Goal: Information Seeking & Learning: Learn about a topic

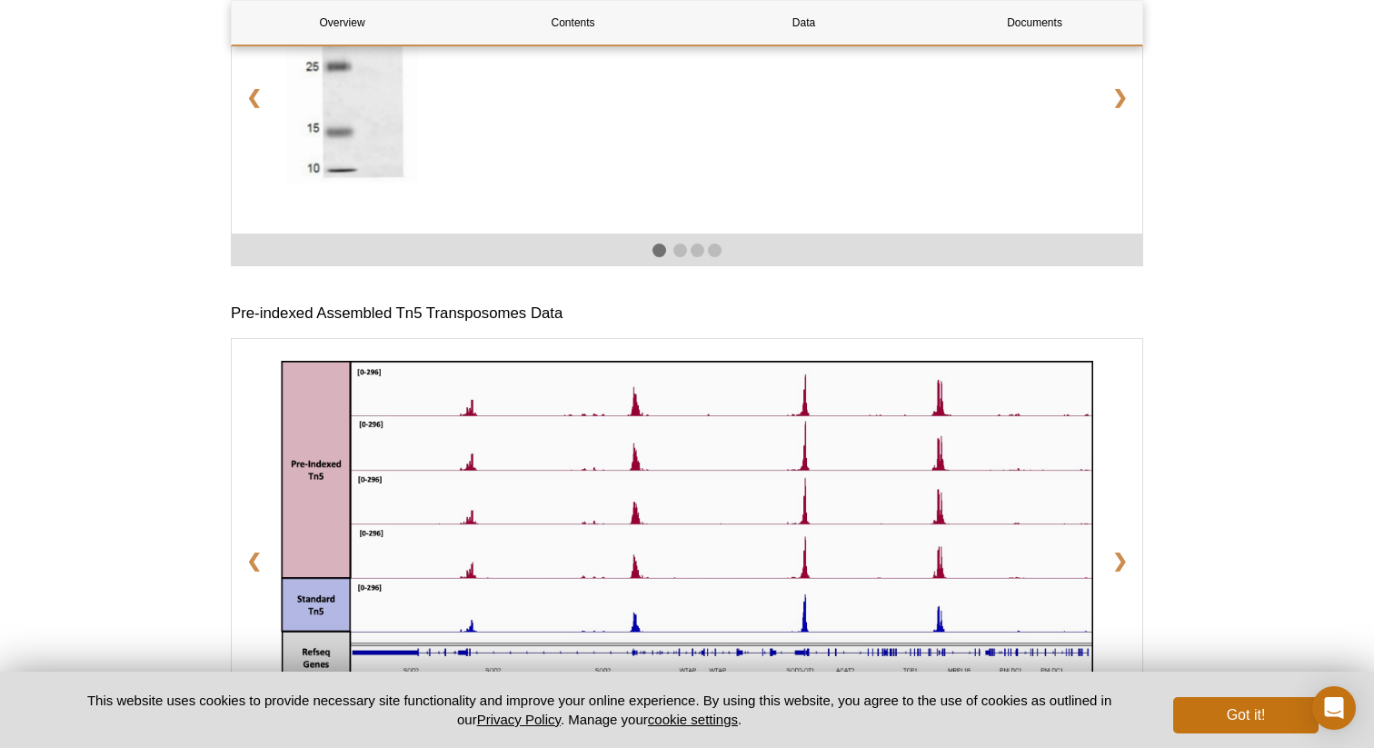
scroll to position [2250, 0]
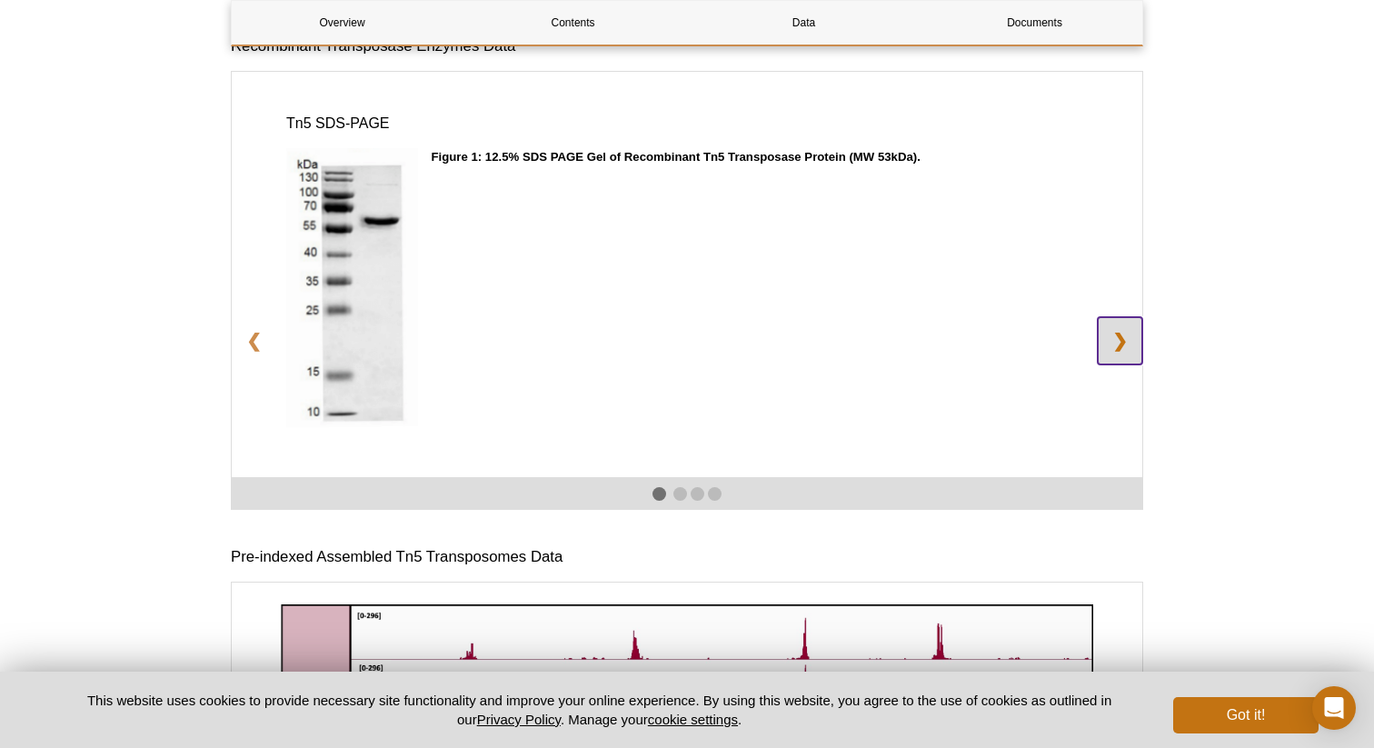
click at [1121, 359] on link "❯" at bounding box center [1120, 340] width 45 height 47
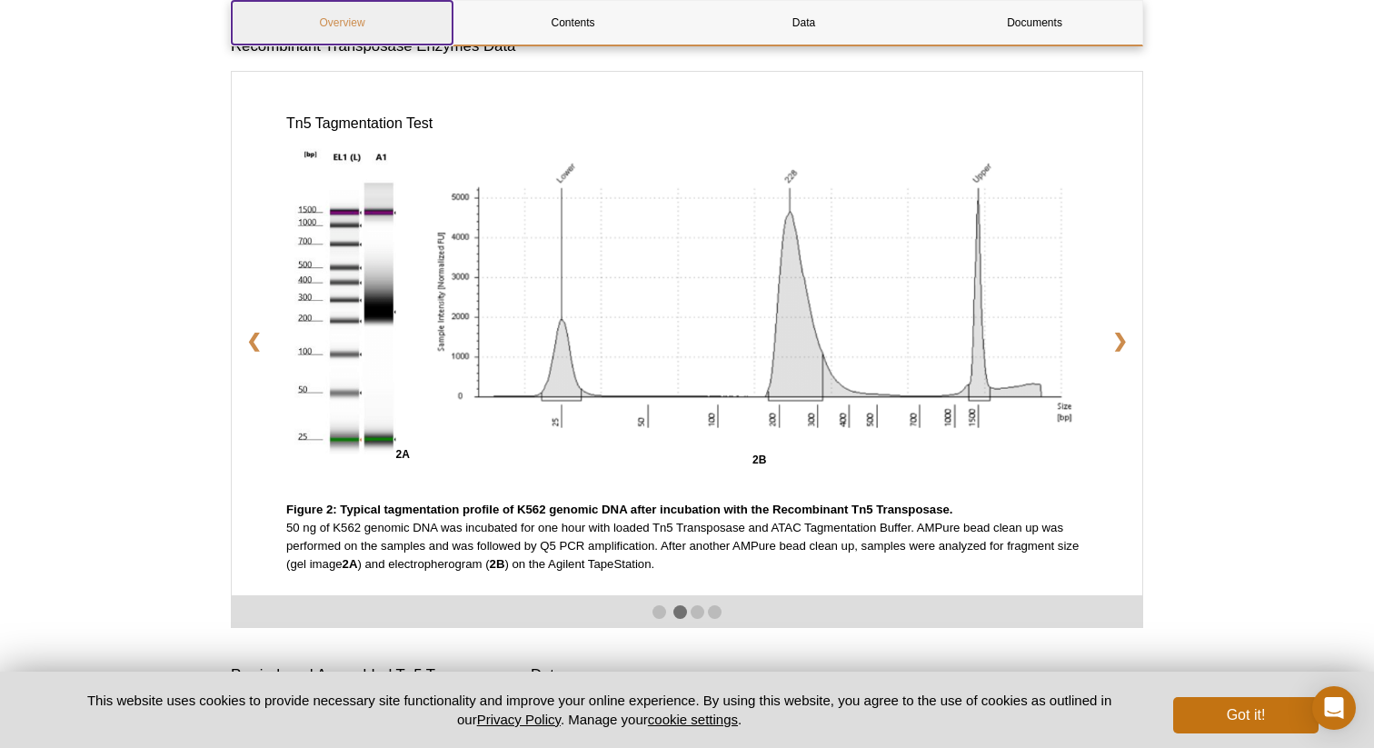
click at [356, 23] on link "Overview" at bounding box center [342, 23] width 221 height 44
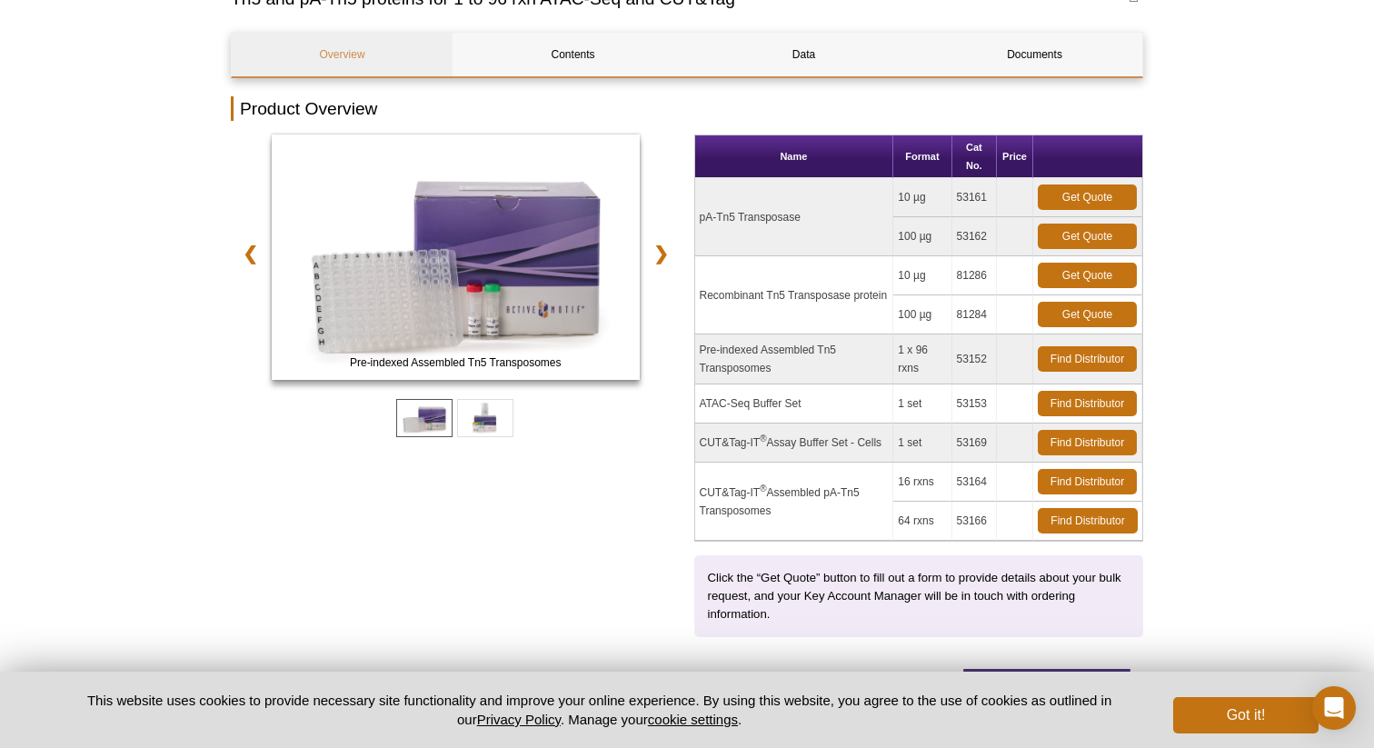
scroll to position [175, 0]
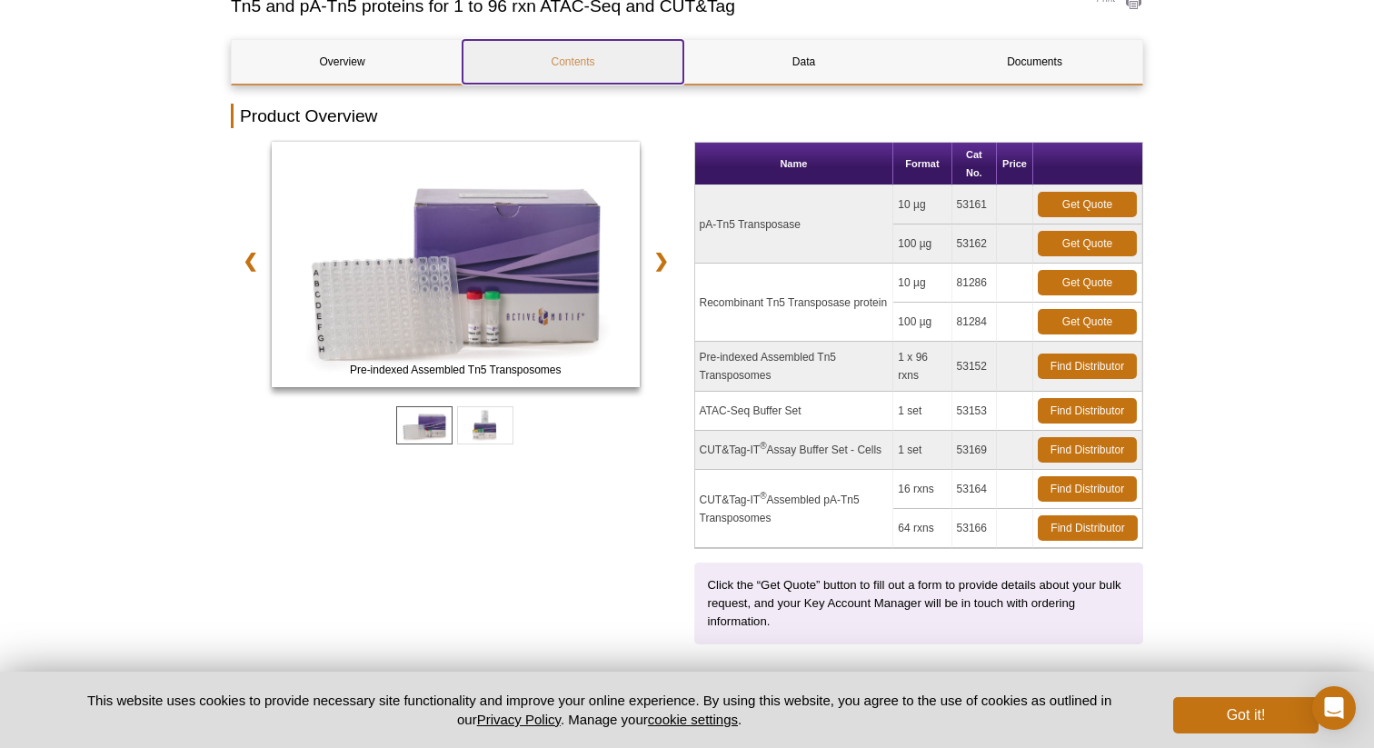
click at [583, 61] on link "Contents" at bounding box center [573, 62] width 221 height 44
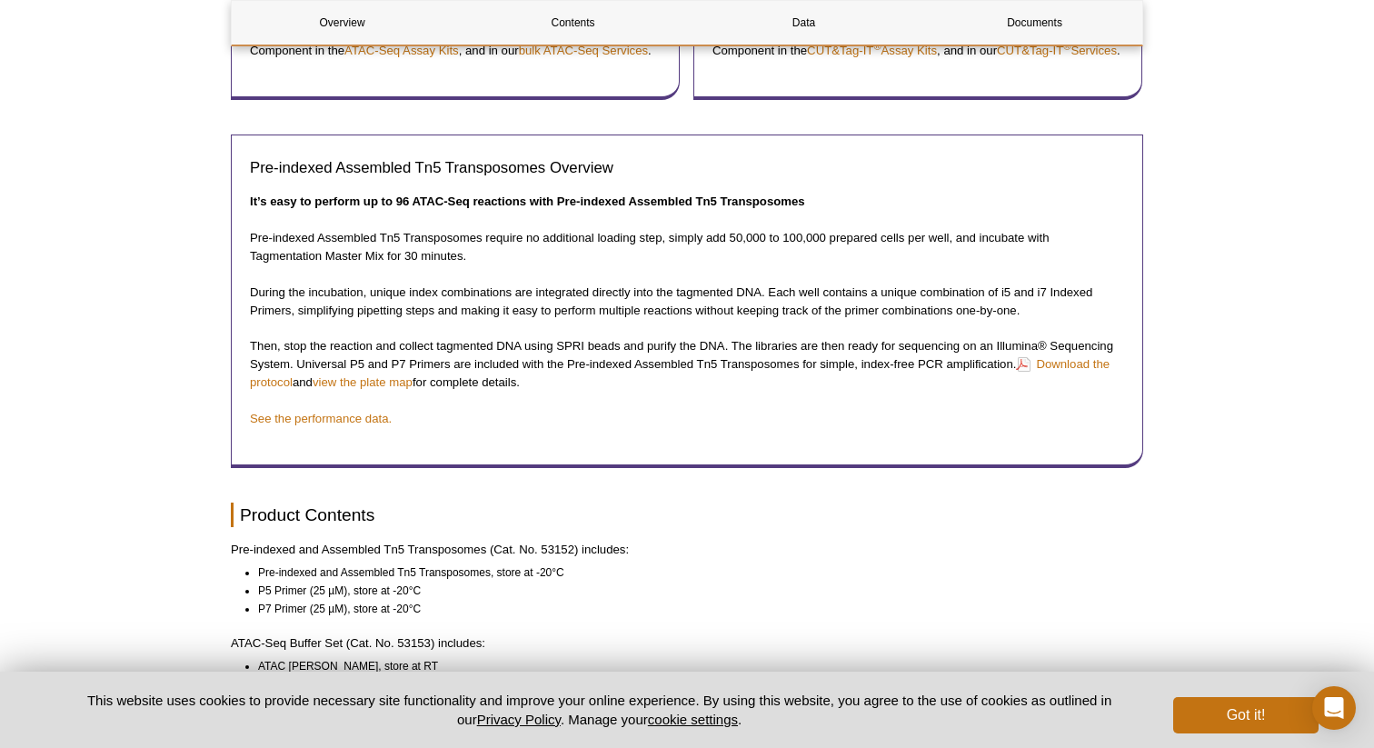
scroll to position [1342, 0]
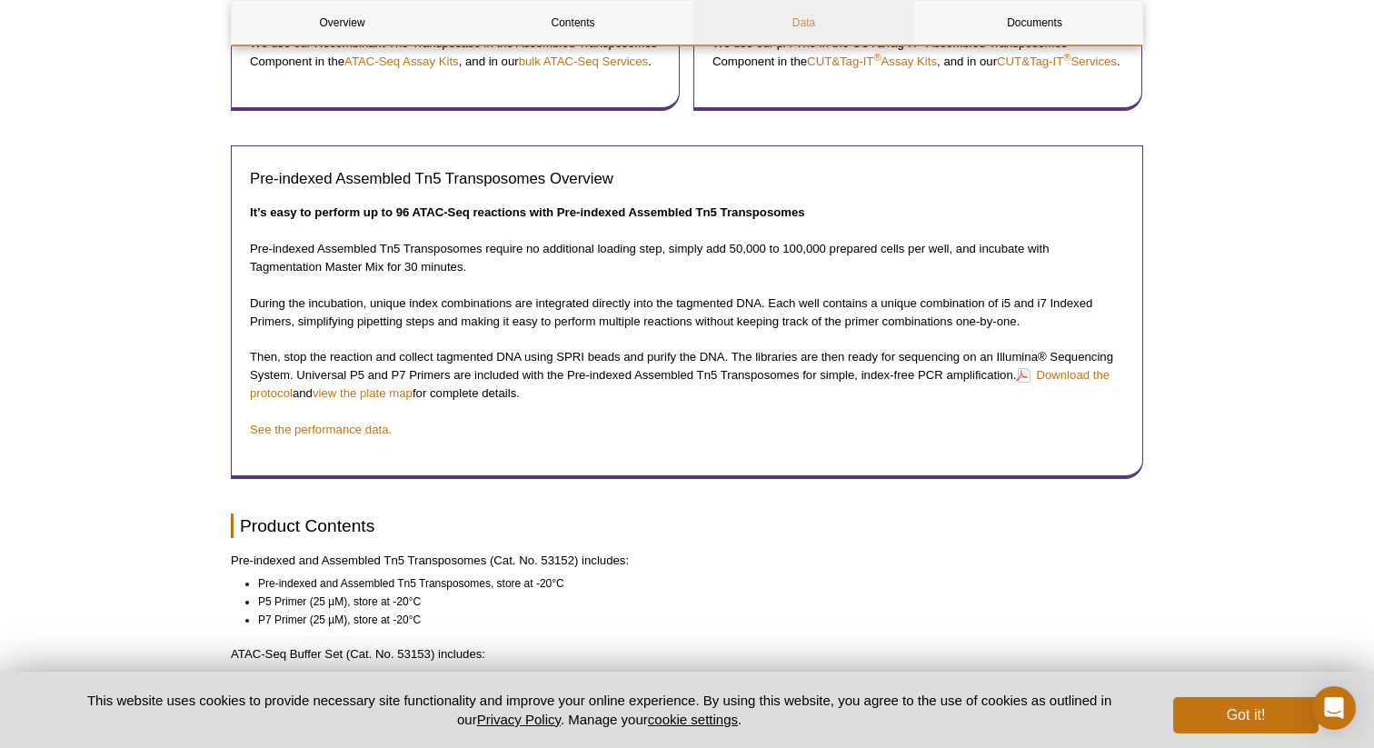
click at [814, 32] on link "Data" at bounding box center [804, 23] width 221 height 44
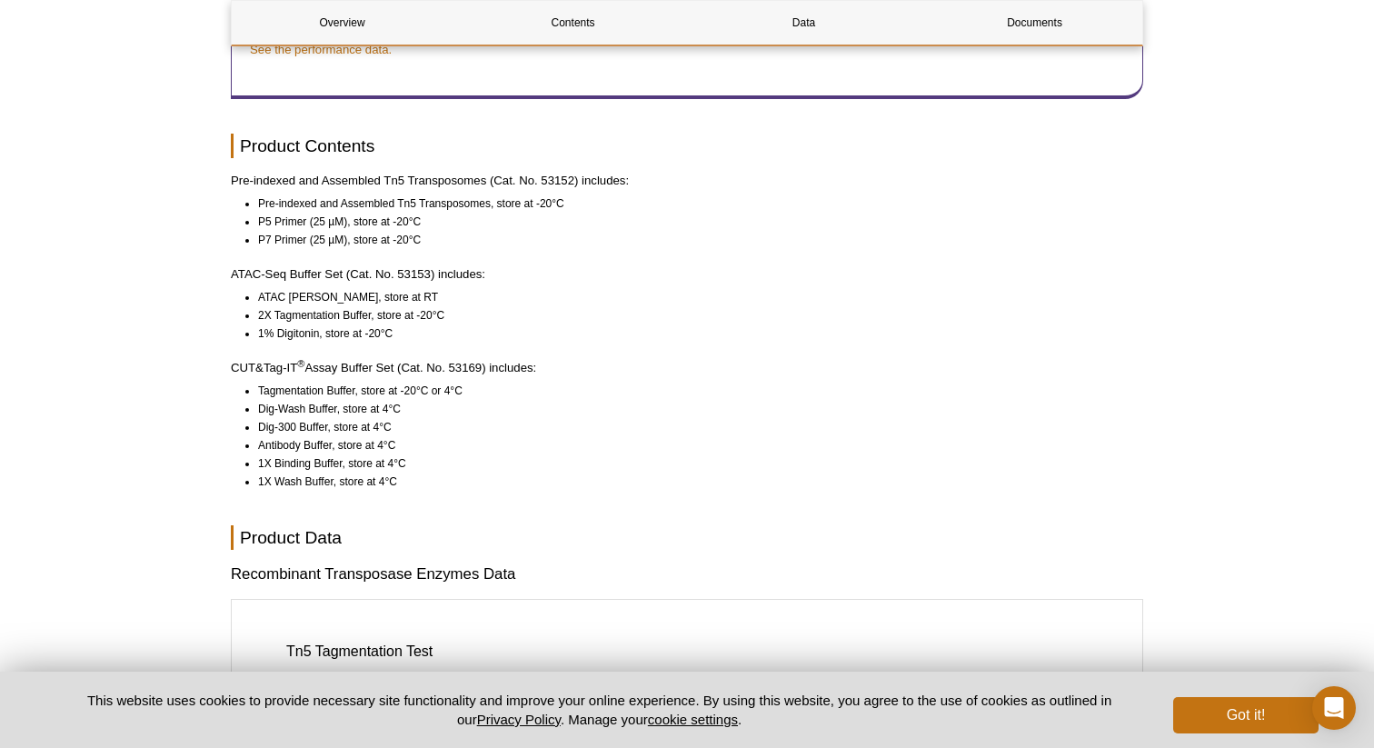
scroll to position [1656, 0]
